Goal: Find specific fact: Find contact information

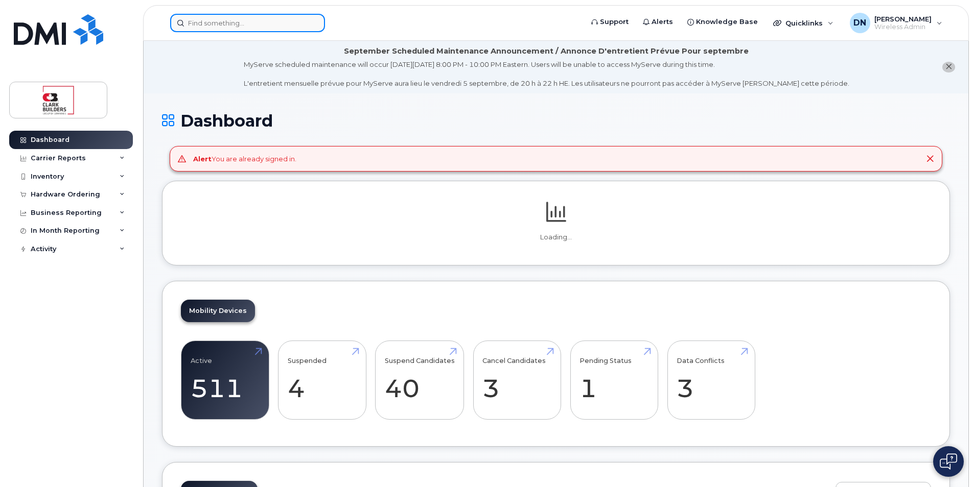
click at [287, 19] on input at bounding box center [247, 23] width 155 height 18
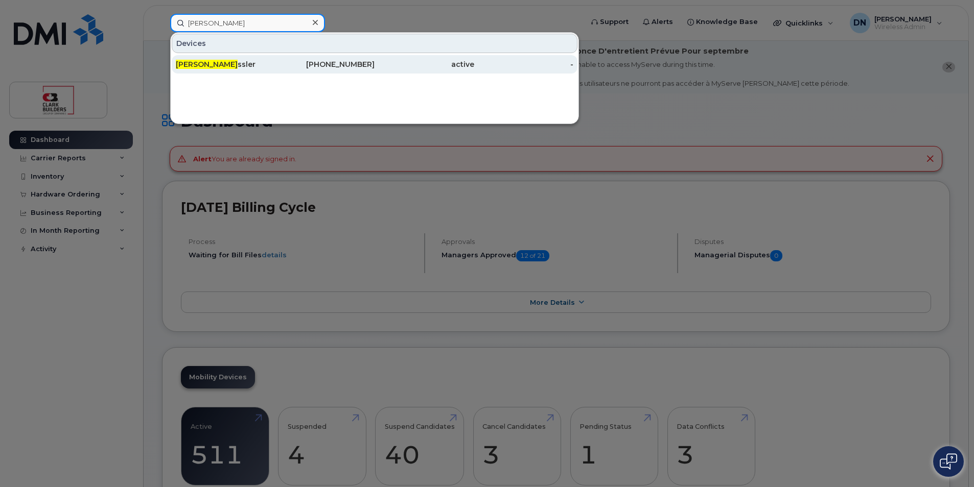
type input "chris ke"
click at [295, 63] on div "639-384-9603" at bounding box center [325, 64] width 100 height 10
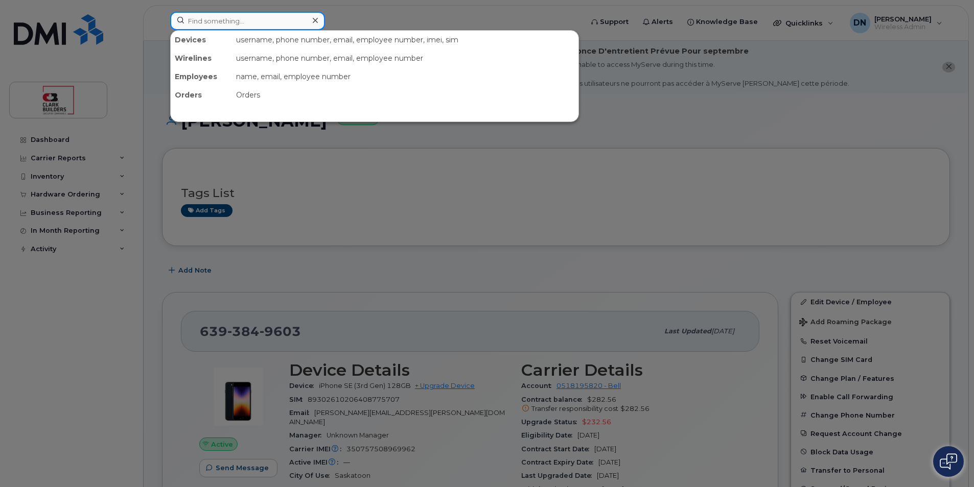
click at [296, 20] on input at bounding box center [247, 21] width 155 height 18
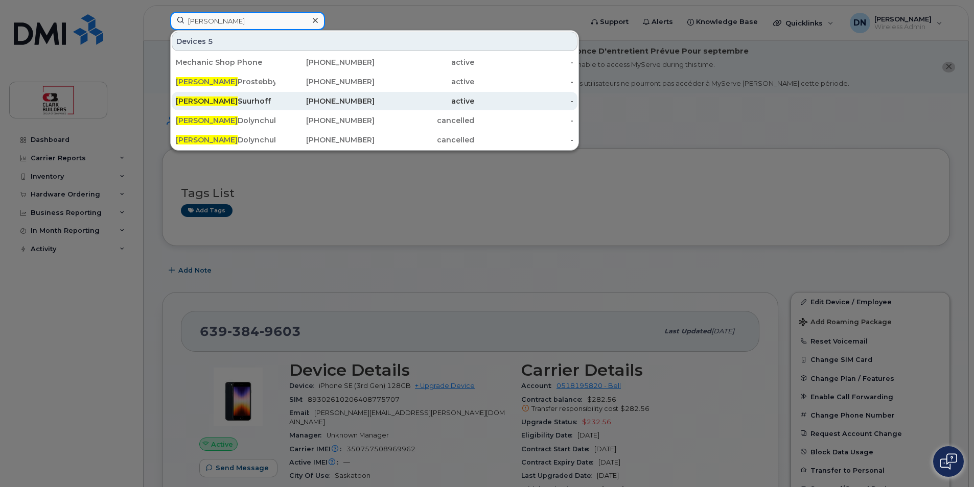
type input "dustin"
click at [306, 100] on div "780-231-1906" at bounding box center [325, 101] width 100 height 10
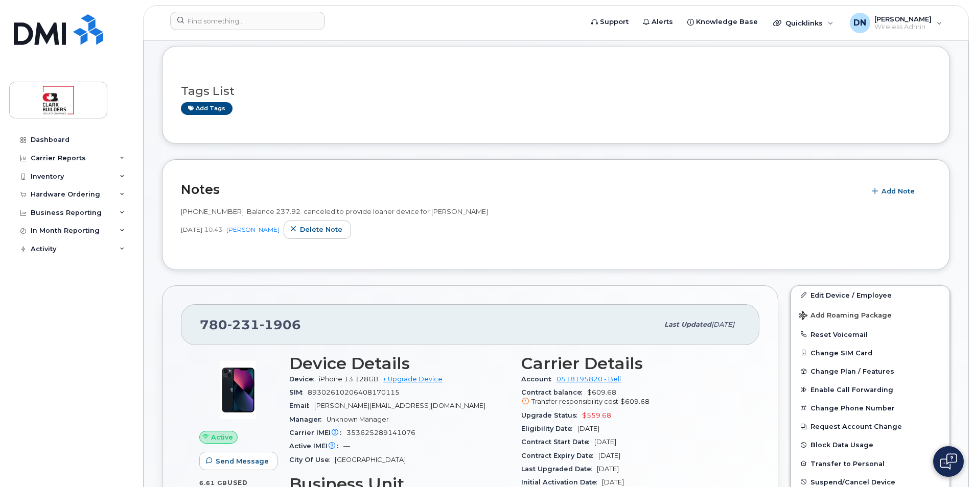
scroll to position [153, 0]
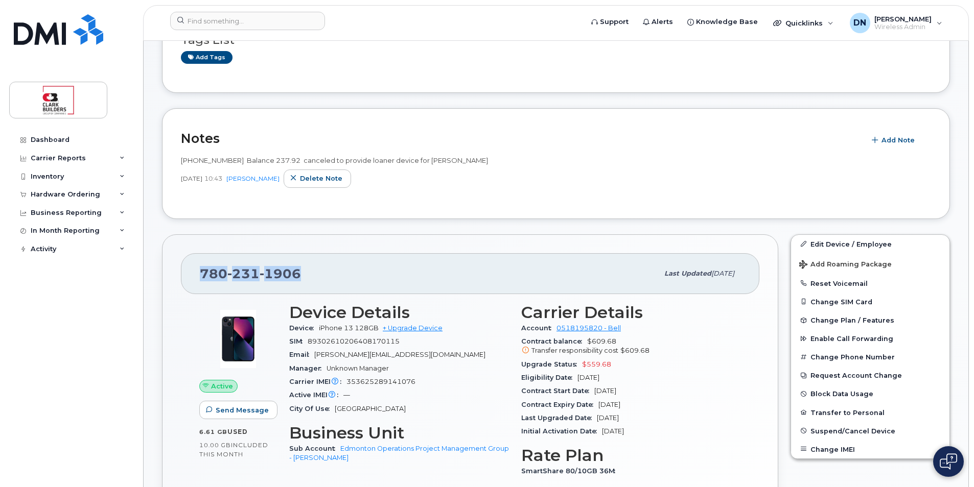
drag, startPoint x: 199, startPoint y: 274, endPoint x: 311, endPoint y: 277, distance: 112.0
click at [311, 277] on div "780 231 1906 Last updated Aug 28, 2025" at bounding box center [470, 273] width 578 height 41
copy span "780 231 1906"
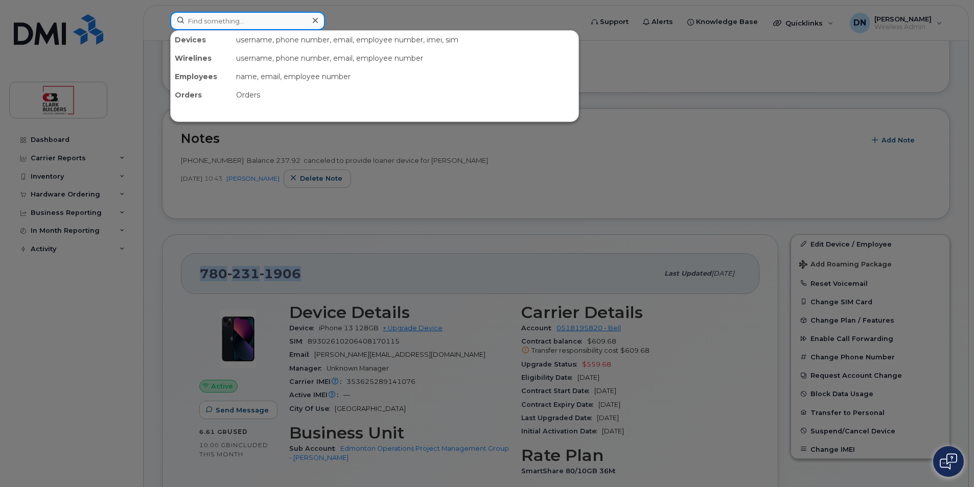
click at [298, 20] on input at bounding box center [247, 21] width 155 height 18
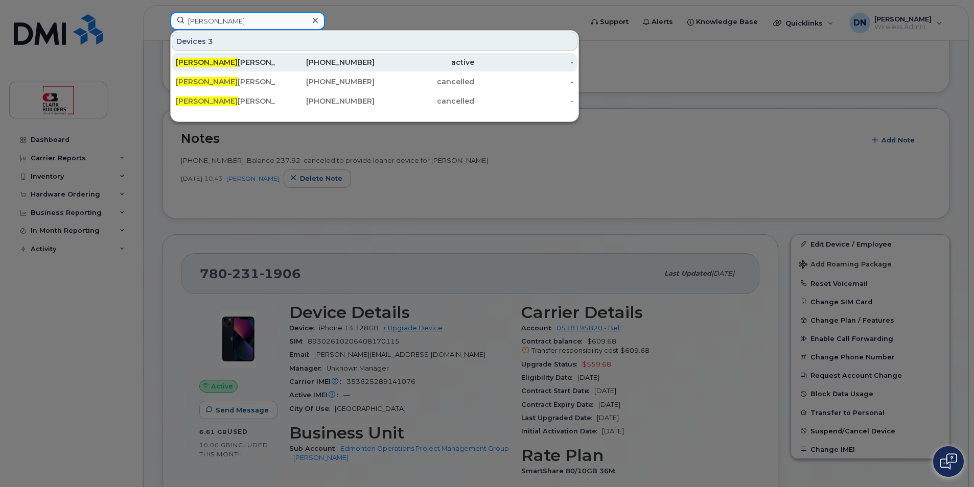
type input "rory"
click at [304, 61] on div "780-699-1442" at bounding box center [325, 62] width 100 height 10
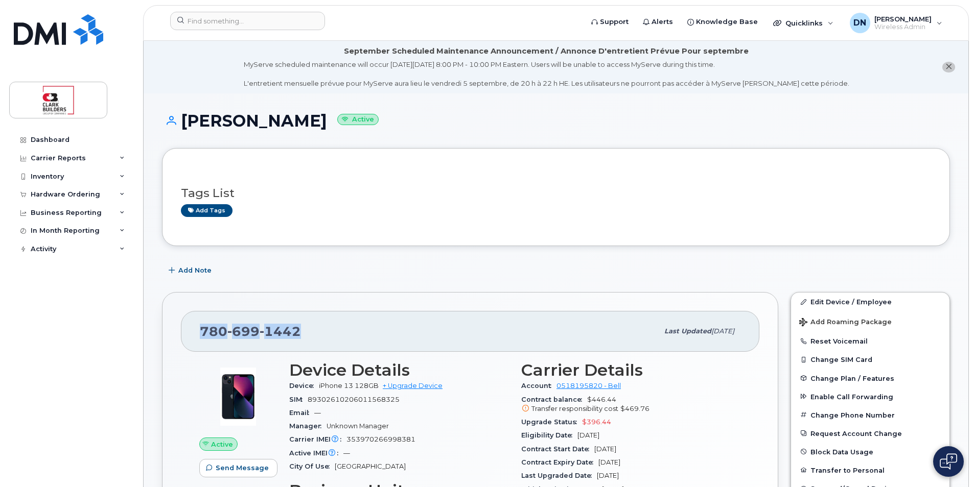
drag, startPoint x: 202, startPoint y: 334, endPoint x: 305, endPoint y: 339, distance: 102.8
click at [305, 339] on div "780 699 1442" at bounding box center [429, 331] width 458 height 21
copy span "780 699 1442"
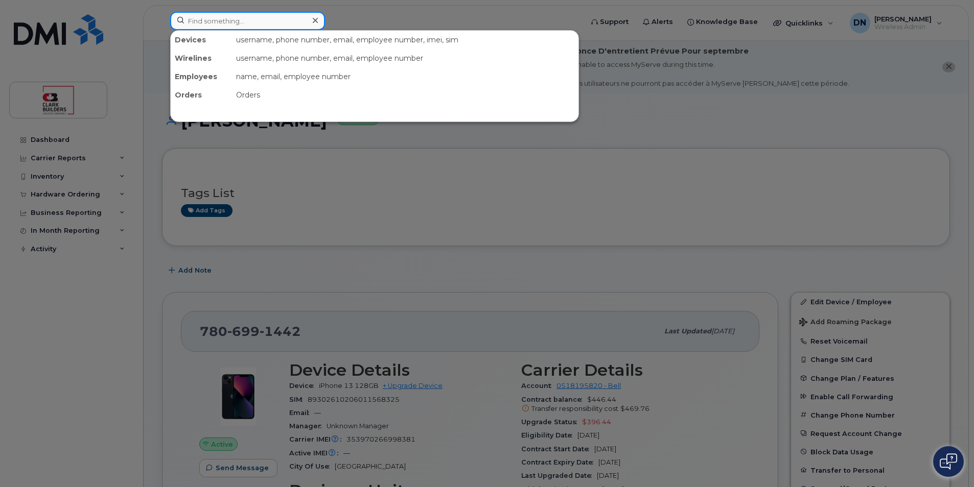
click at [243, 28] on input at bounding box center [247, 21] width 155 height 18
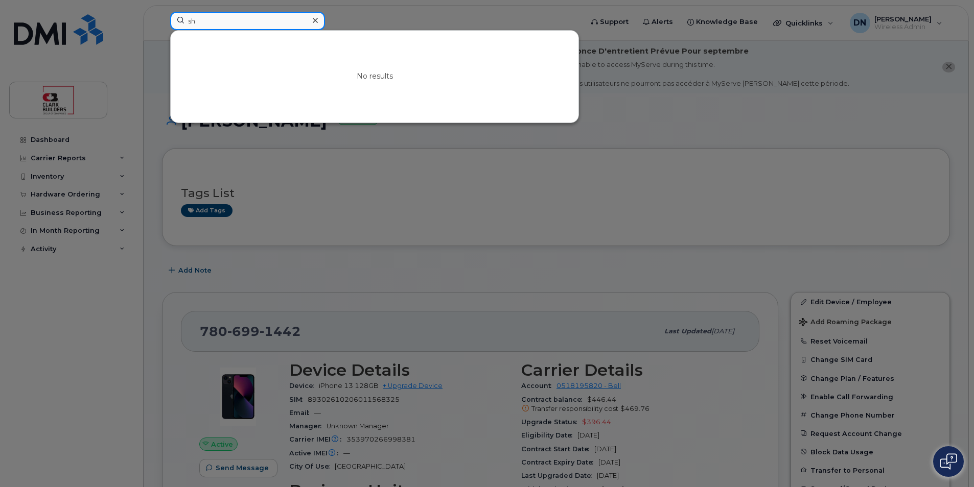
type input "s"
click at [297, 20] on input at bounding box center [247, 21] width 155 height 18
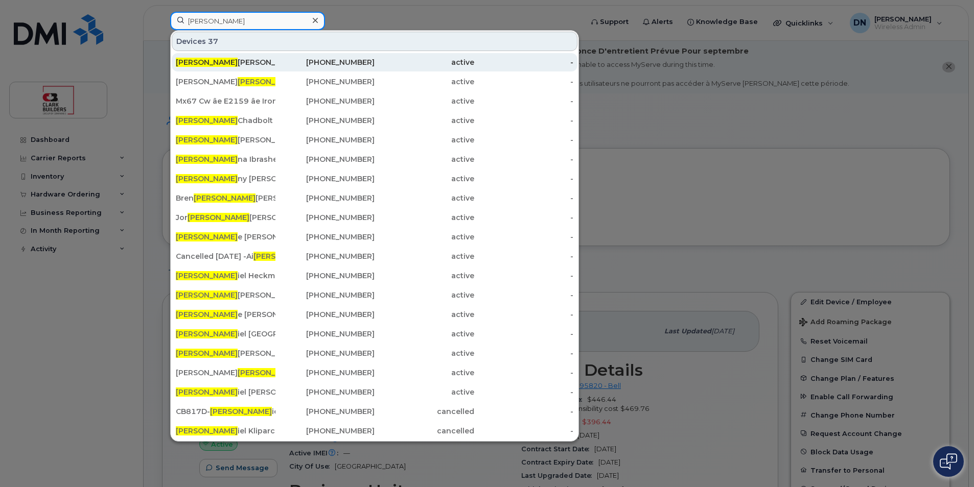
type input "dan"
click at [256, 57] on div "Dan Eckert" at bounding box center [226, 62] width 100 height 18
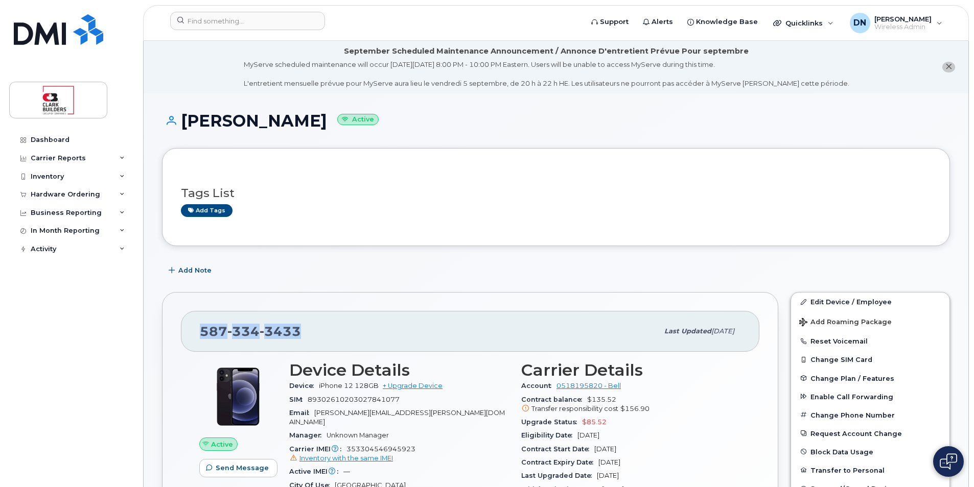
drag, startPoint x: 198, startPoint y: 332, endPoint x: 333, endPoint y: 330, distance: 134.9
click at [333, 330] on div "[PHONE_NUMBER] Last updated [DATE]" at bounding box center [470, 331] width 578 height 41
copy span "[PHONE_NUMBER]"
